Goal: Check status

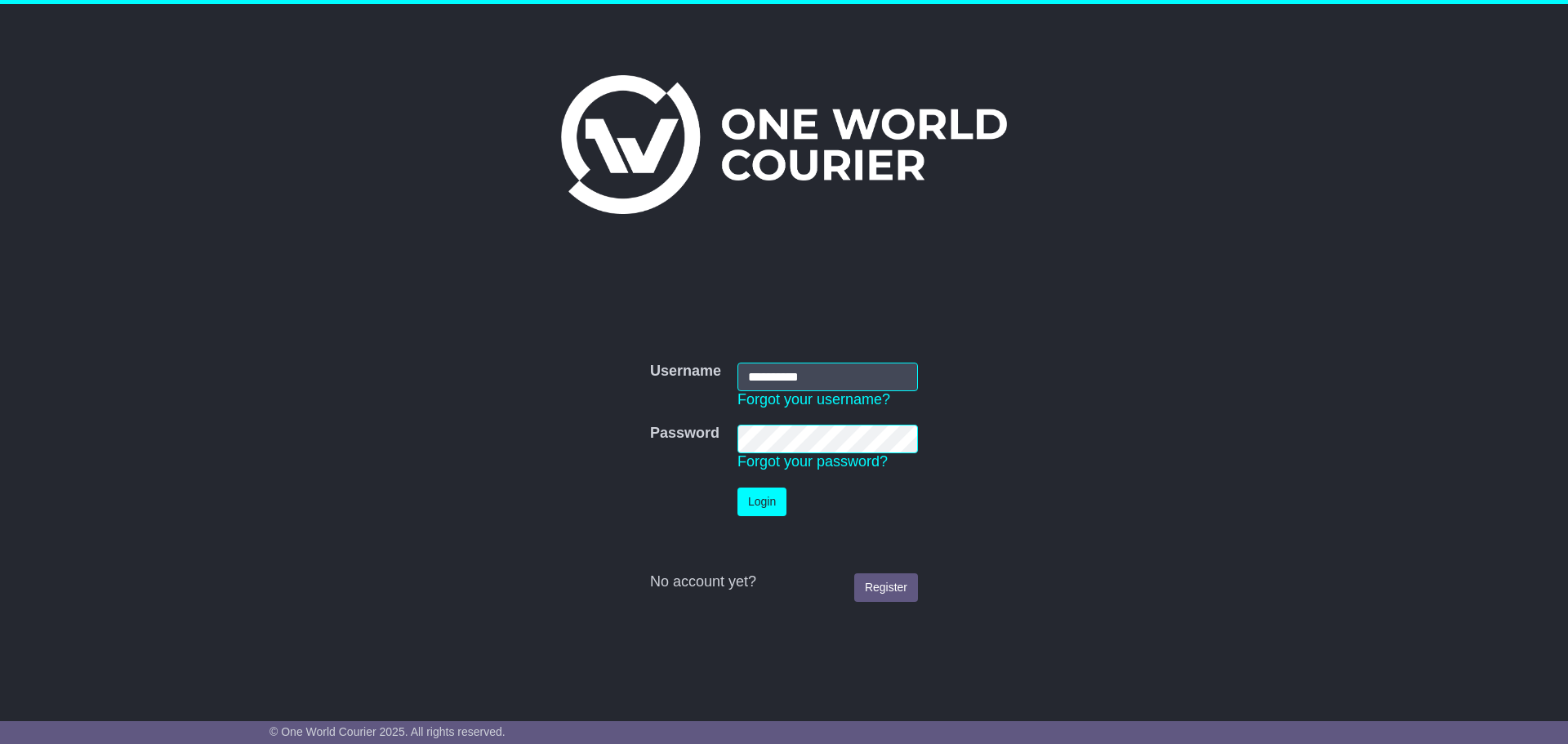
click at [755, 501] on button "Login" at bounding box center [761, 502] width 49 height 29
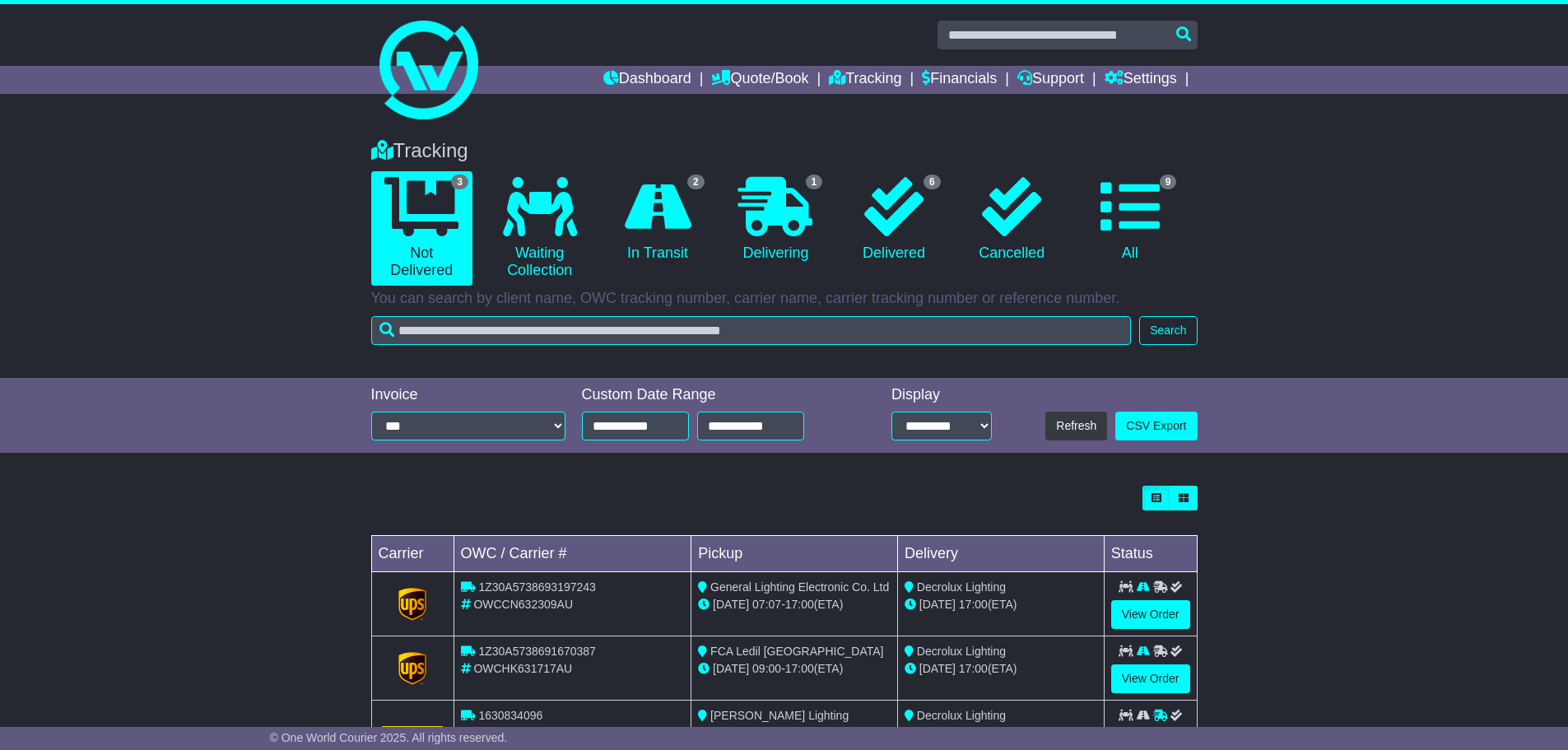
scroll to position [74, 0]
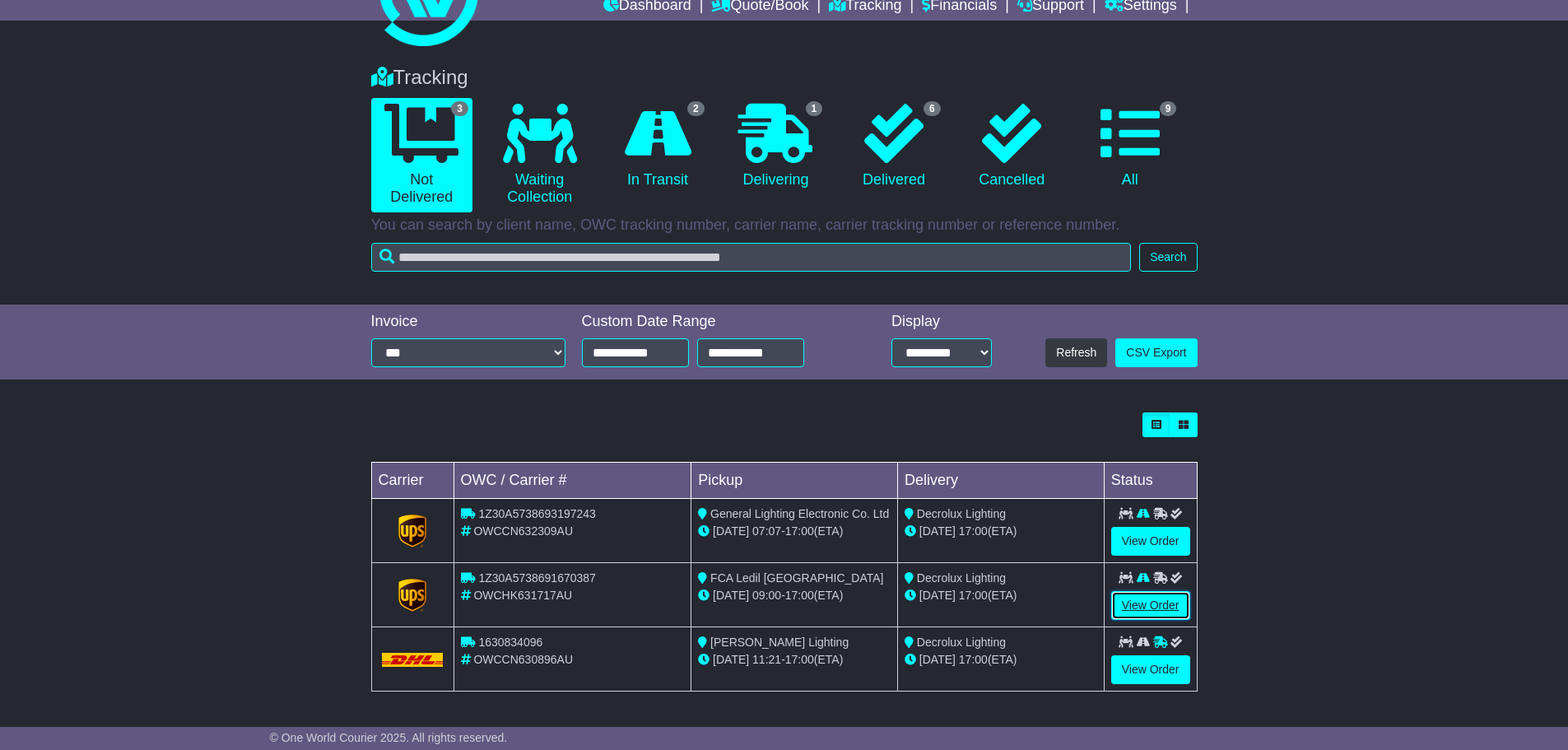
click at [1137, 603] on link "View Order" at bounding box center [1150, 605] width 79 height 29
